Goal: Find specific page/section: Find specific page/section

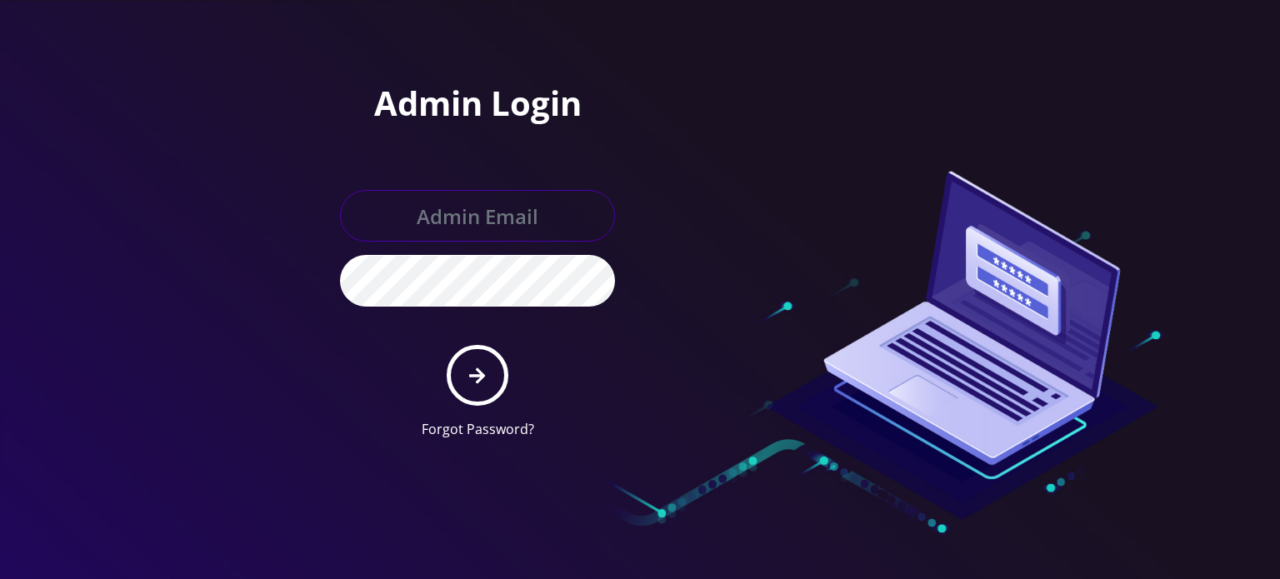
type input "[EMAIL_ADDRESS][DOMAIN_NAME]"
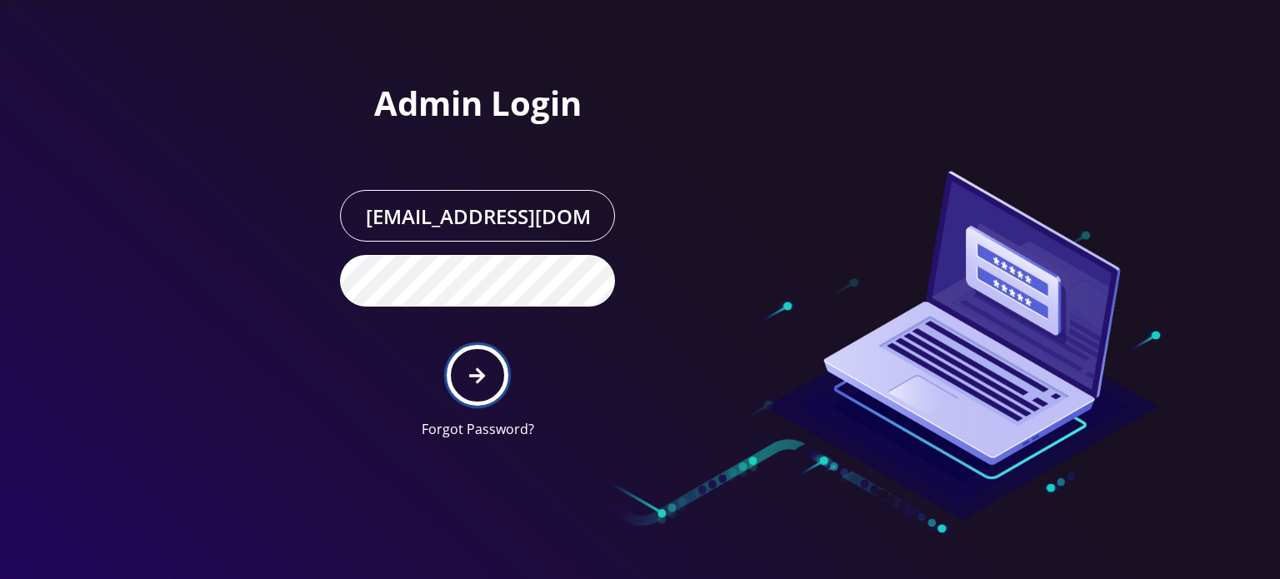
click at [483, 379] on icon "submit" at bounding box center [477, 376] width 16 height 18
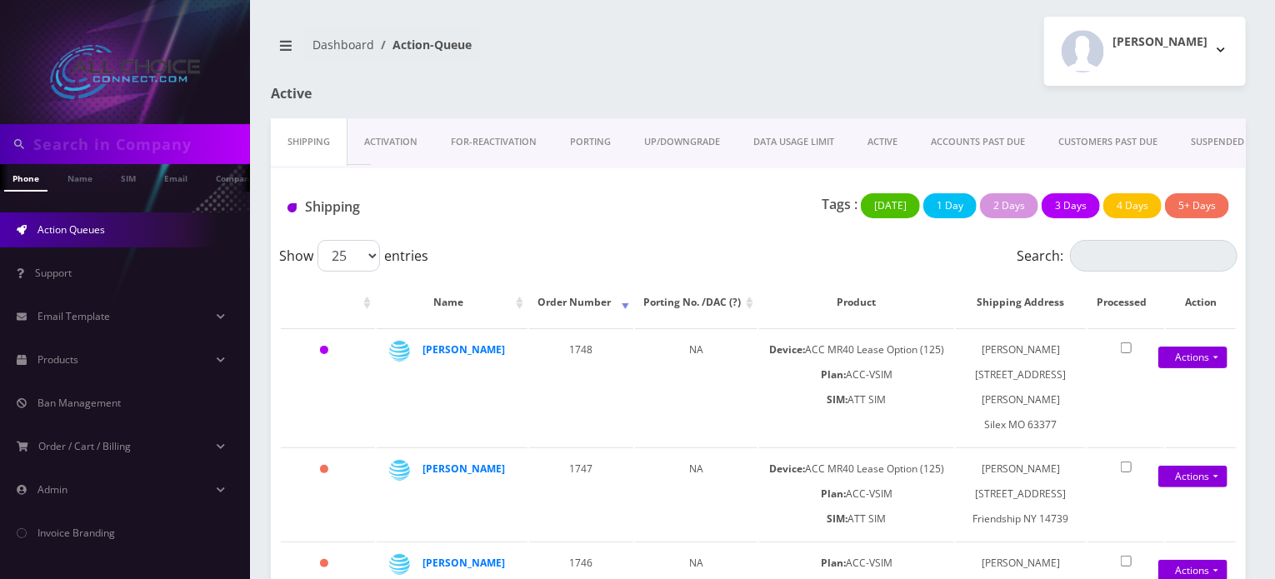
click at [113, 155] on input "text" at bounding box center [139, 144] width 213 height 32
paste input "Crystal"
type input "Crystal"
click at [83, 173] on link "Name" at bounding box center [80, 178] width 42 height 28
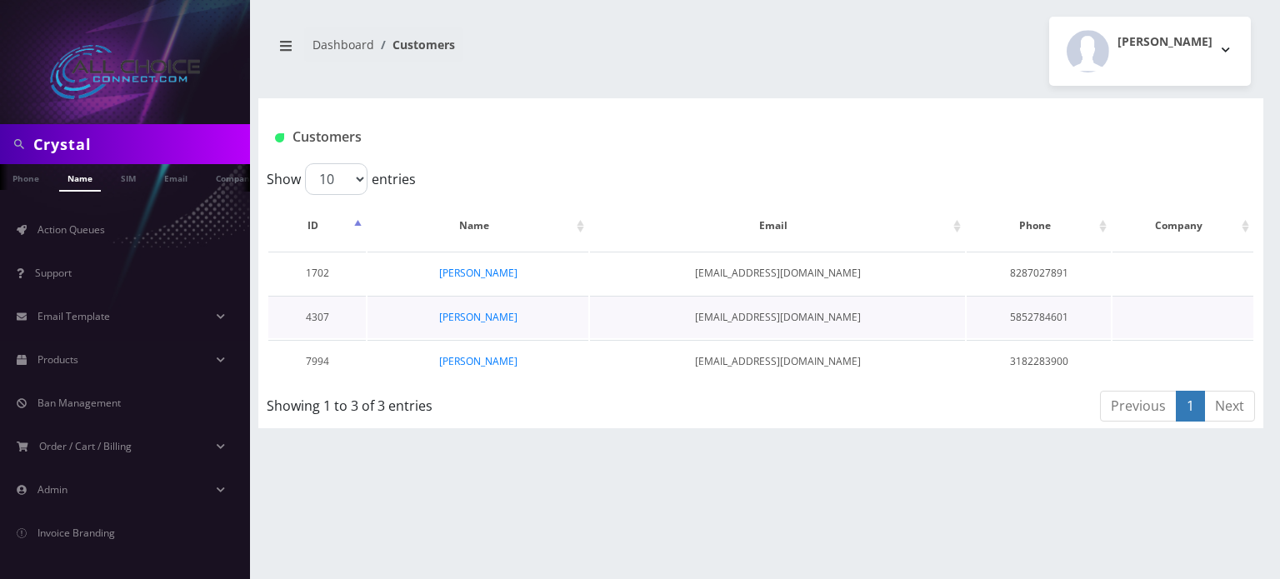
scroll to position [0, 8]
click at [487, 360] on link "Crystal Adams" at bounding box center [478, 361] width 78 height 14
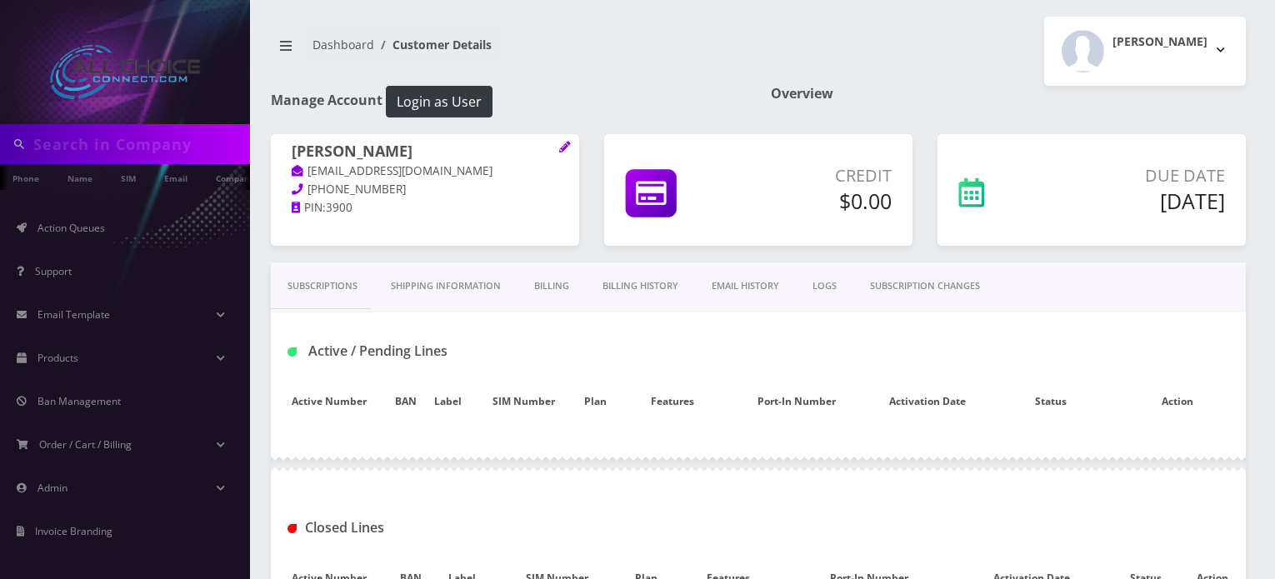
type input "Crystal"
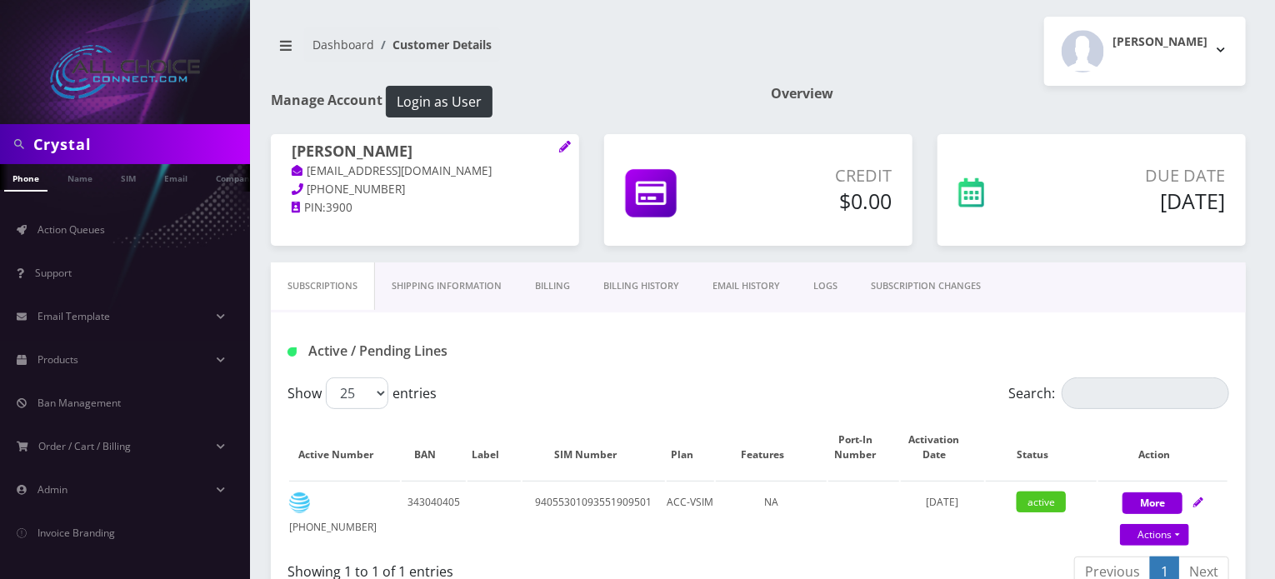
click at [627, 283] on link "Billing History" at bounding box center [641, 287] width 109 height 48
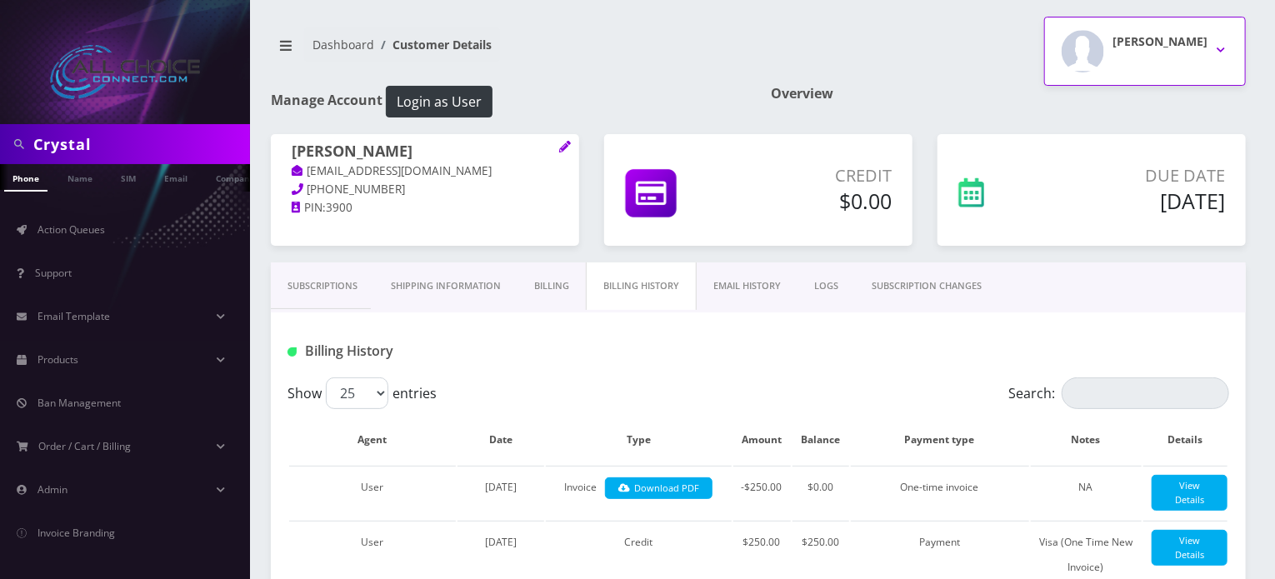
click at [1200, 59] on div "Rob W" at bounding box center [1160, 51] width 95 height 43
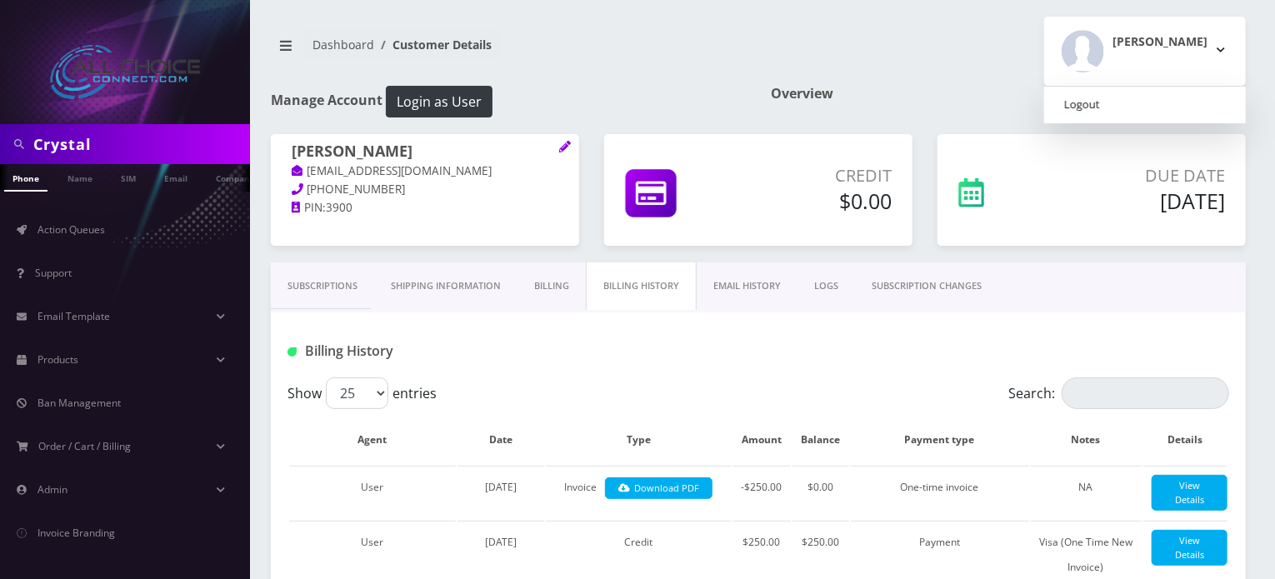
click at [1146, 113] on link "Logout" at bounding box center [1145, 104] width 202 height 23
